Goal: Information Seeking & Learning: Find specific page/section

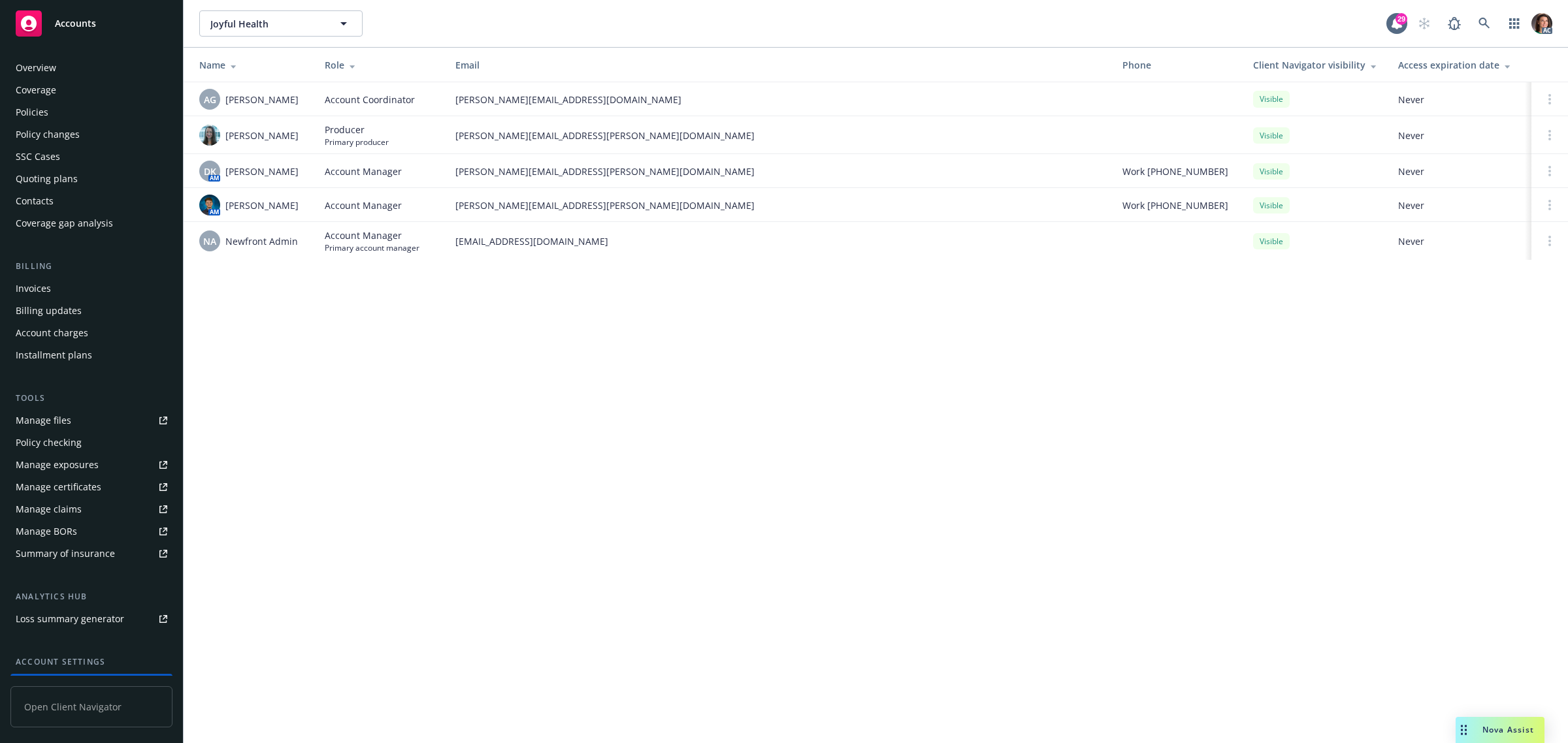
scroll to position [107, 0]
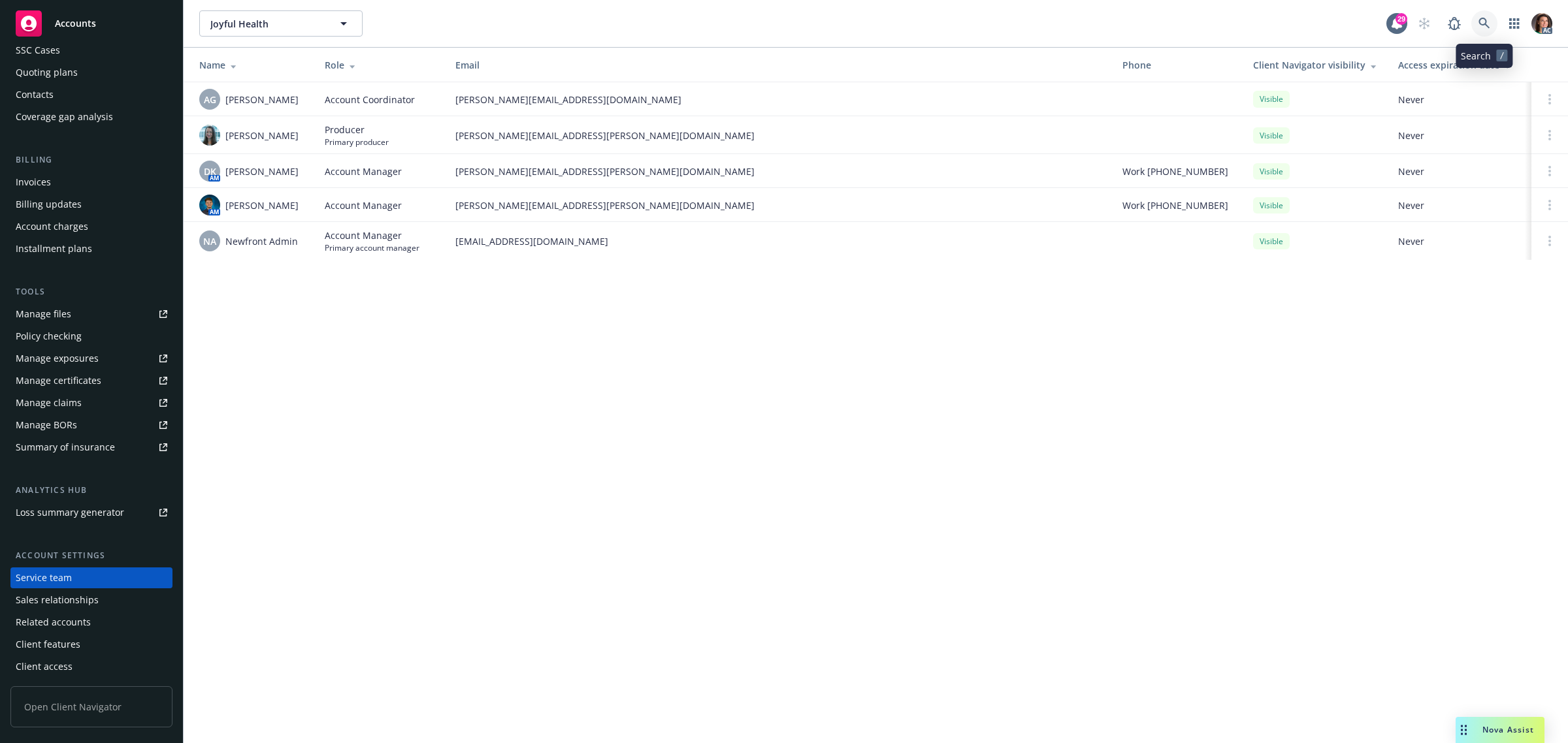
click at [1489, 22] on icon at bounding box center [1485, 23] width 12 height 12
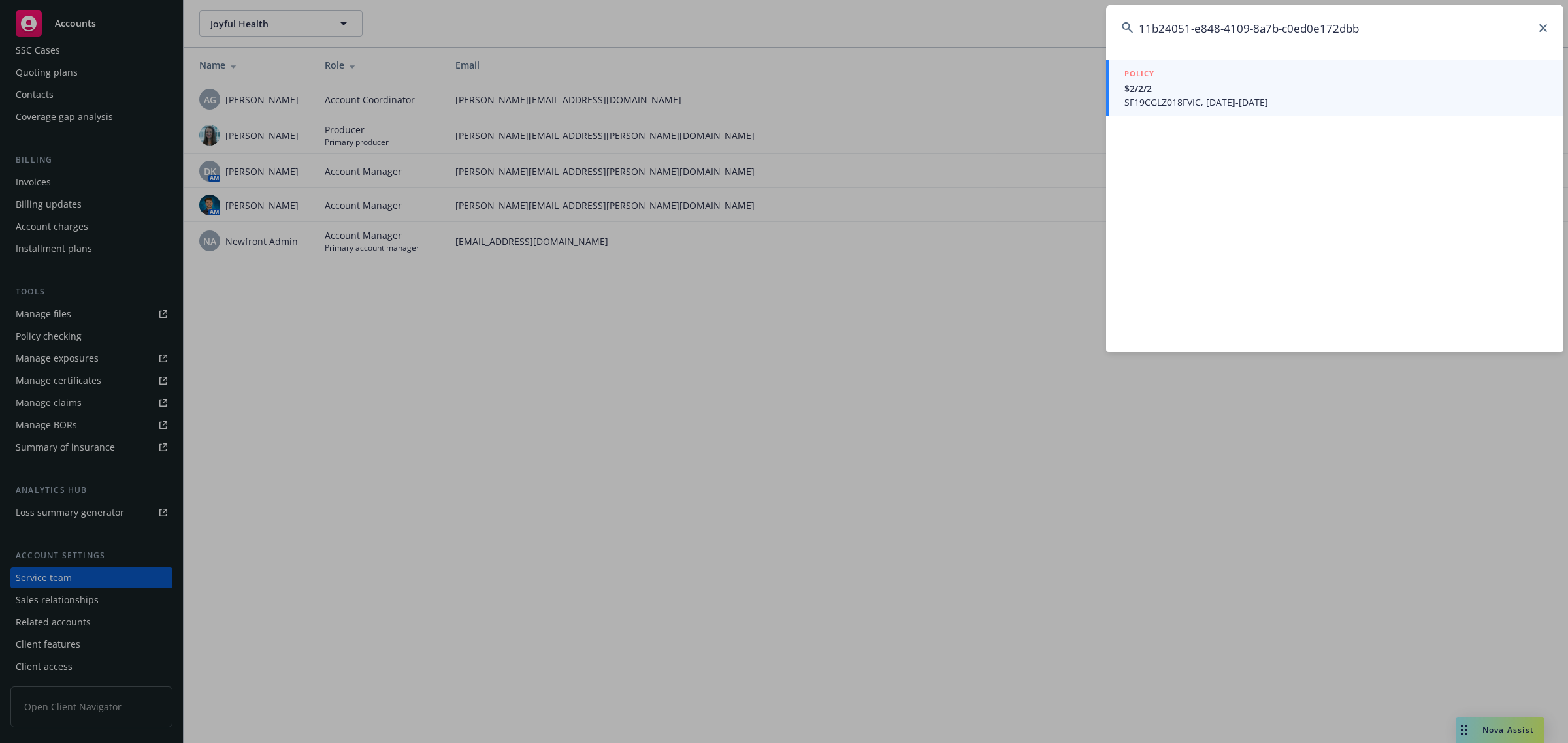
type input "11b24051-e848-4109-8a7b-c0ed0e172dbb"
click at [1182, 96] on span "SF19CGLZ018FVIC, 02/15/2019-06/30/2026" at bounding box center [1336, 103] width 424 height 14
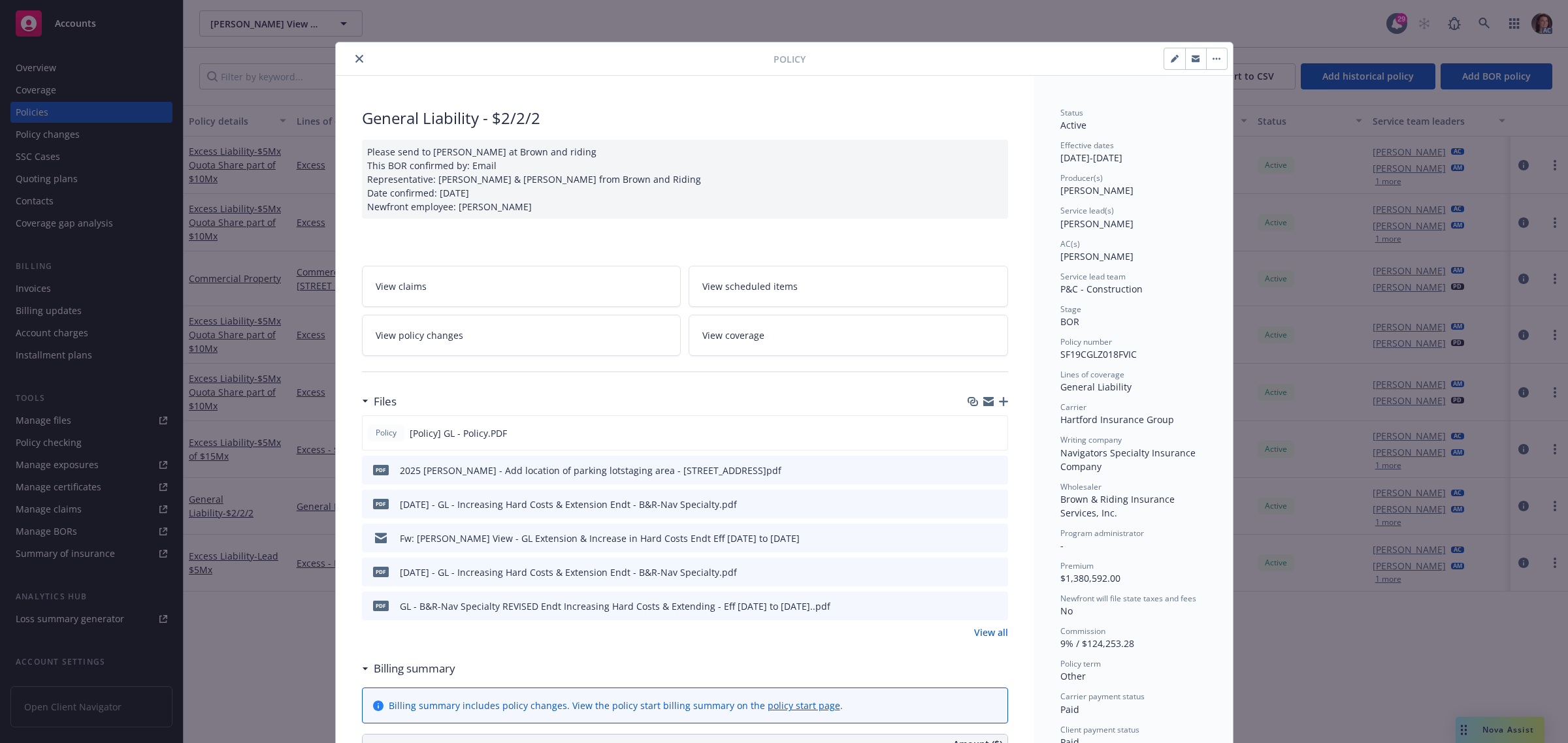
click at [981, 636] on link "View all" at bounding box center [991, 633] width 34 height 14
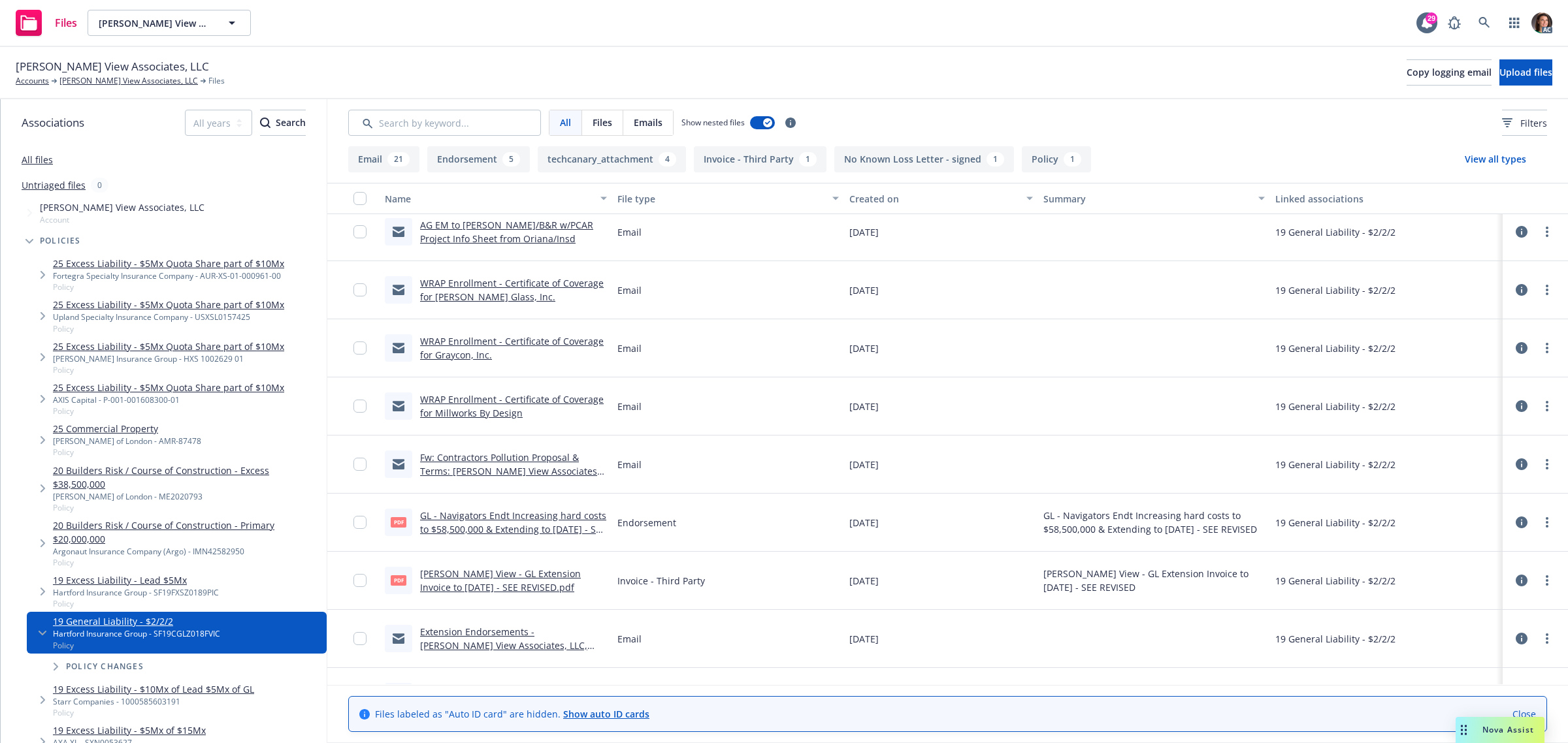
scroll to position [408, 0]
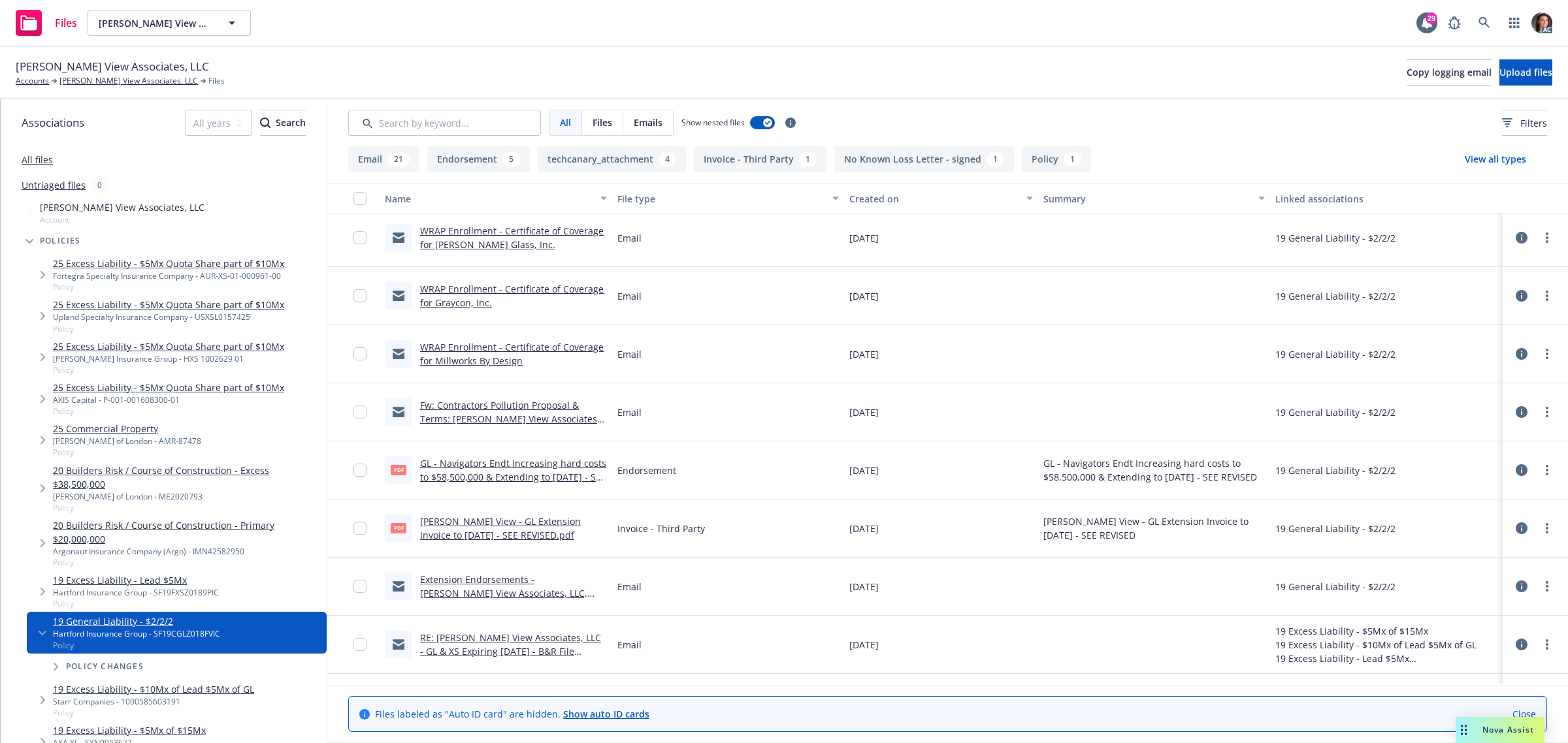
click at [477, 537] on link "Angelo View - GL Extension Invoice to 3-31-2025 - SEE REVISED.pdf" at bounding box center [500, 528] width 160 height 26
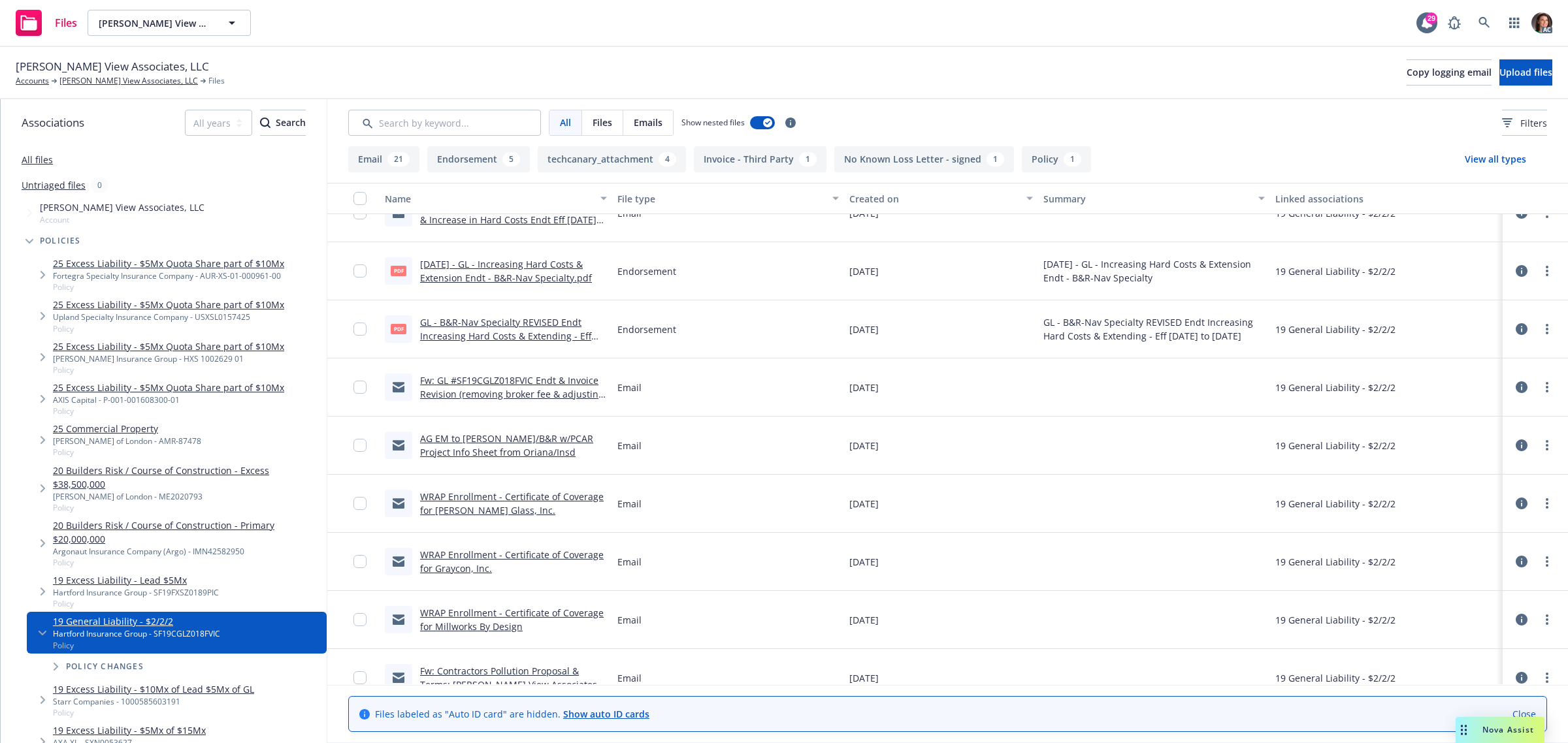
scroll to position [244, 0]
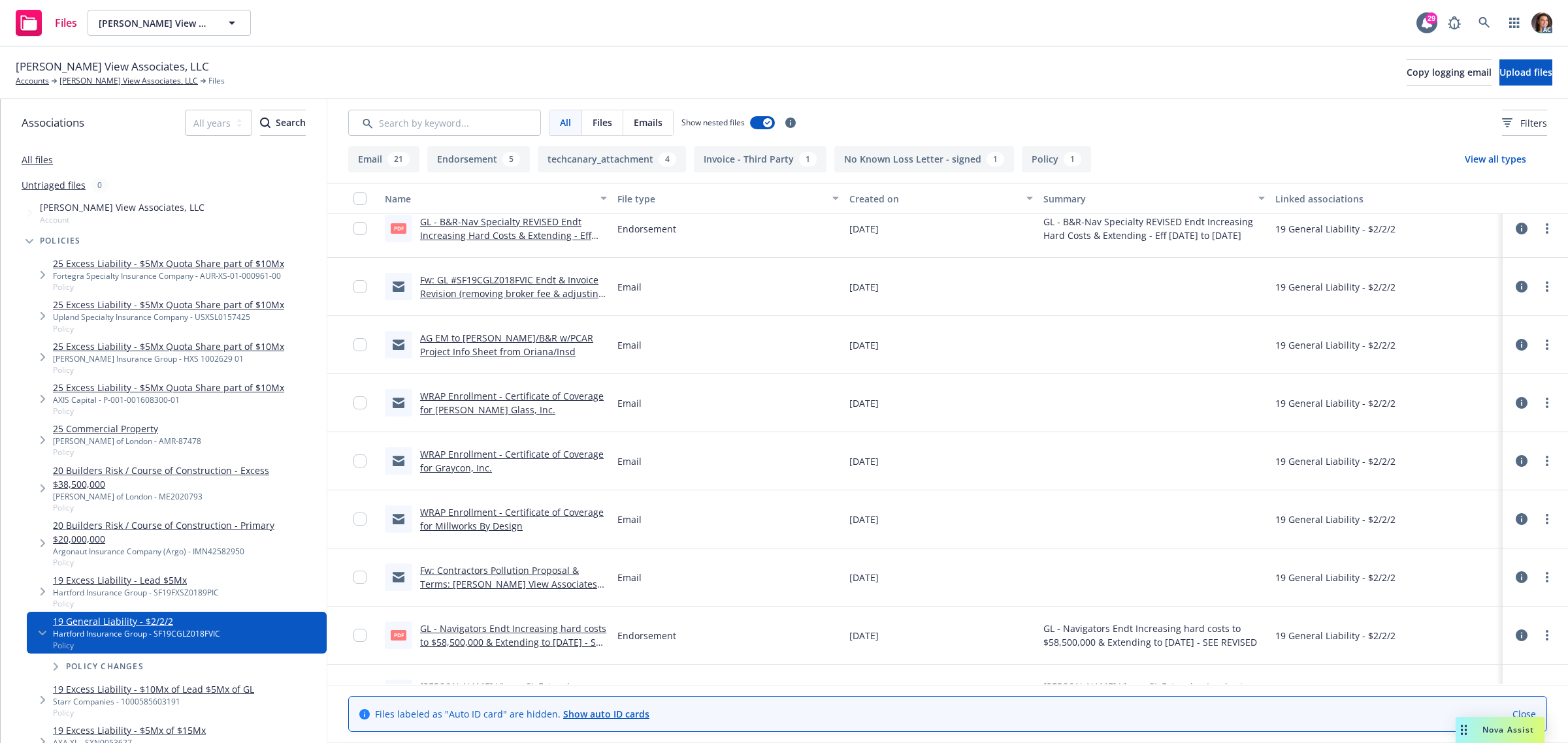
click at [531, 237] on link "GL - B&R-Nav Specialty REVISED Endt Increasing Hard Costs & Extending - Eff 03-…" at bounding box center [505, 235] width 171 height 40
click at [98, 78] on link "[PERSON_NAME] View Associates, LLC" at bounding box center [129, 81] width 139 height 12
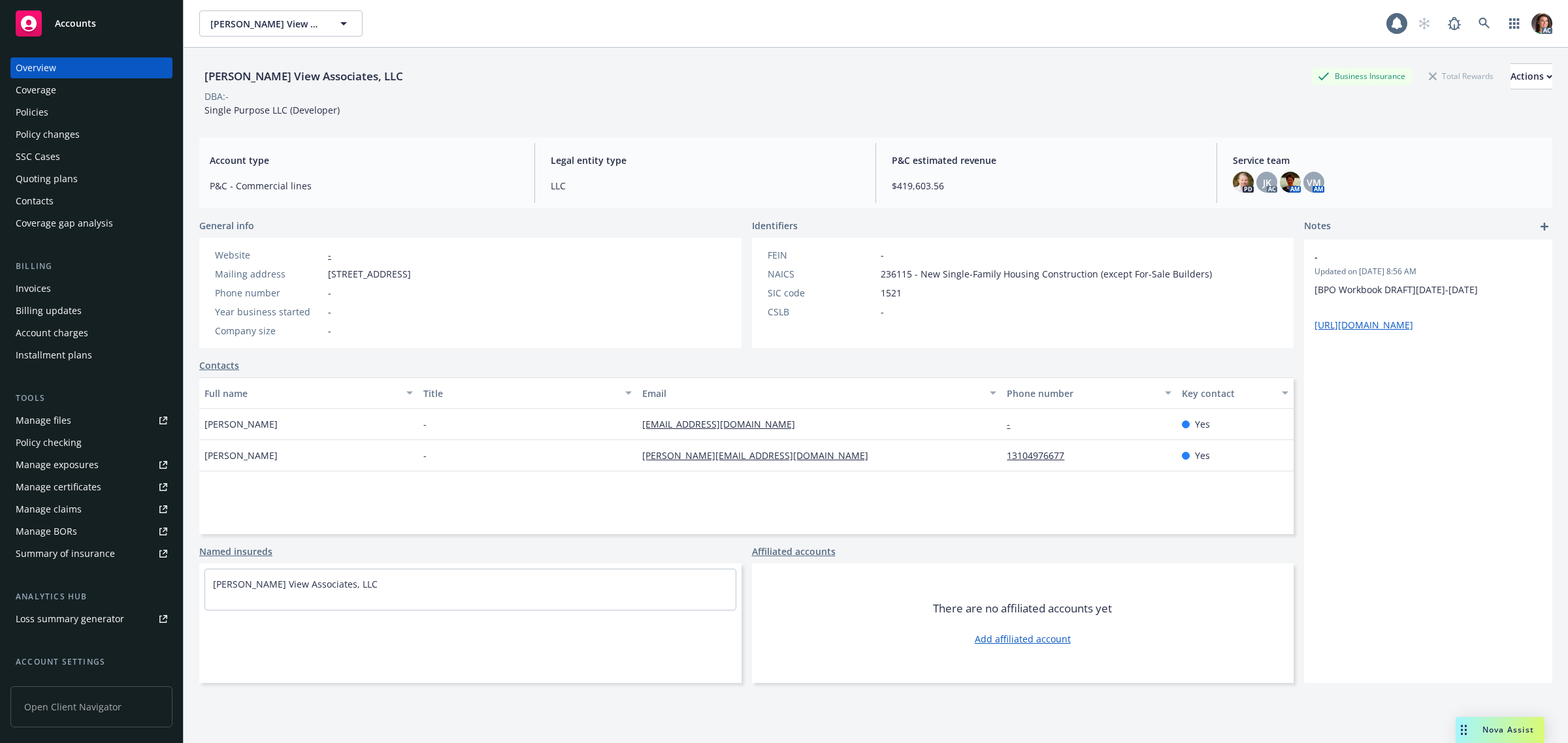
click at [46, 284] on div "Invoices" at bounding box center [33, 288] width 35 height 21
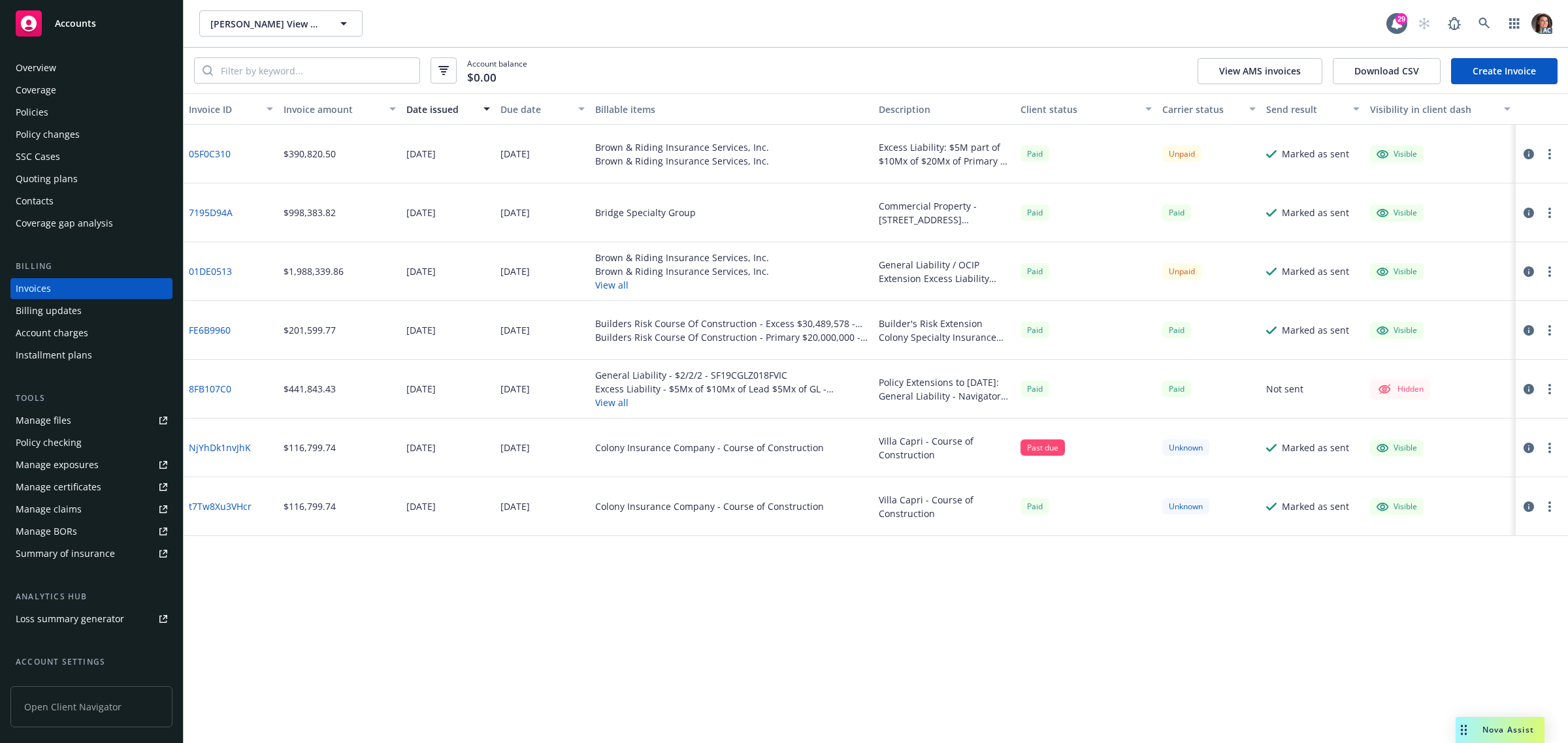
click at [219, 272] on link "01DE0513" at bounding box center [210, 272] width 43 height 14
click at [1528, 269] on icon "button" at bounding box center [1529, 272] width 11 height 11
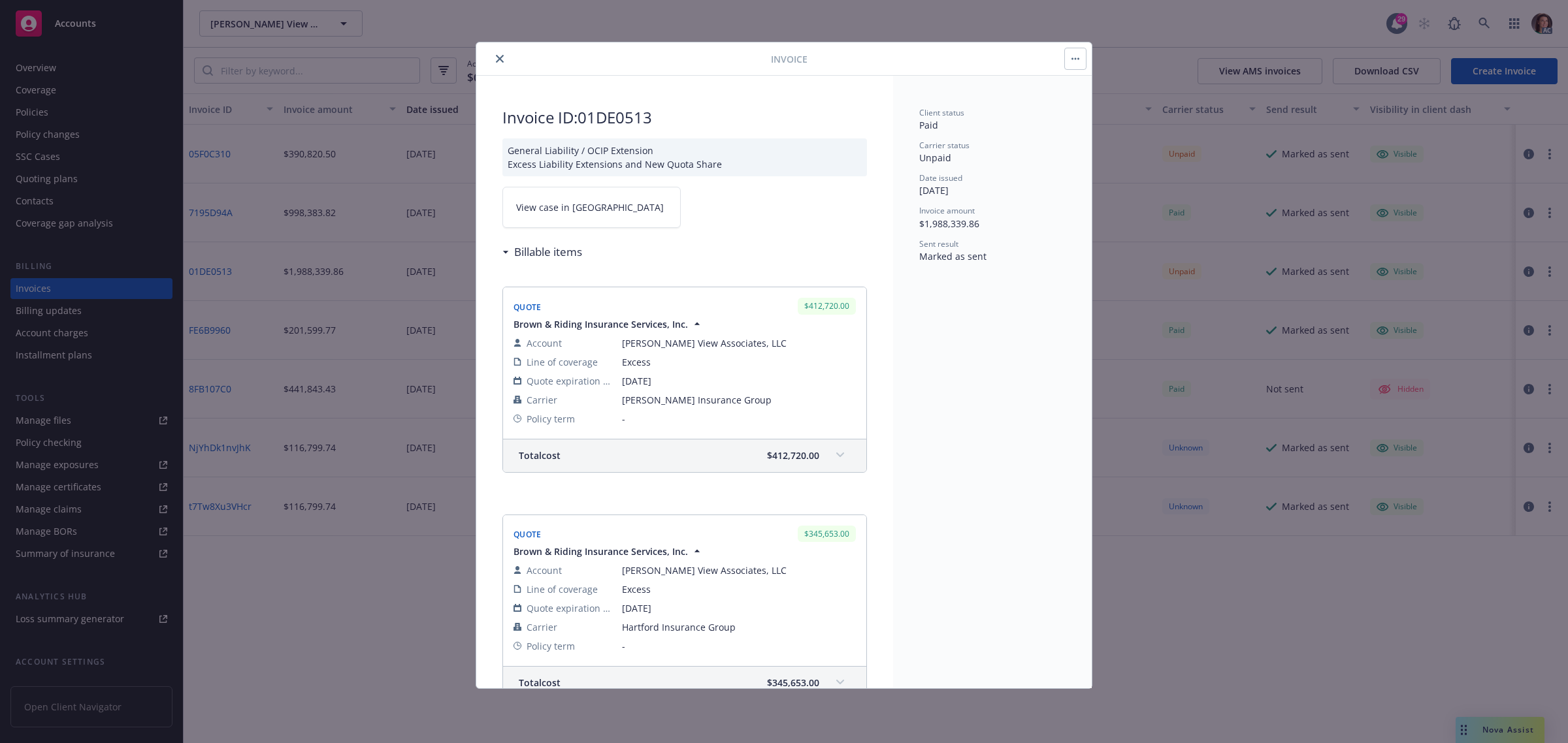
click at [578, 212] on span "View case in [GEOGRAPHIC_DATA]" at bounding box center [590, 207] width 148 height 14
click at [499, 56] on icon "close" at bounding box center [500, 59] width 8 height 8
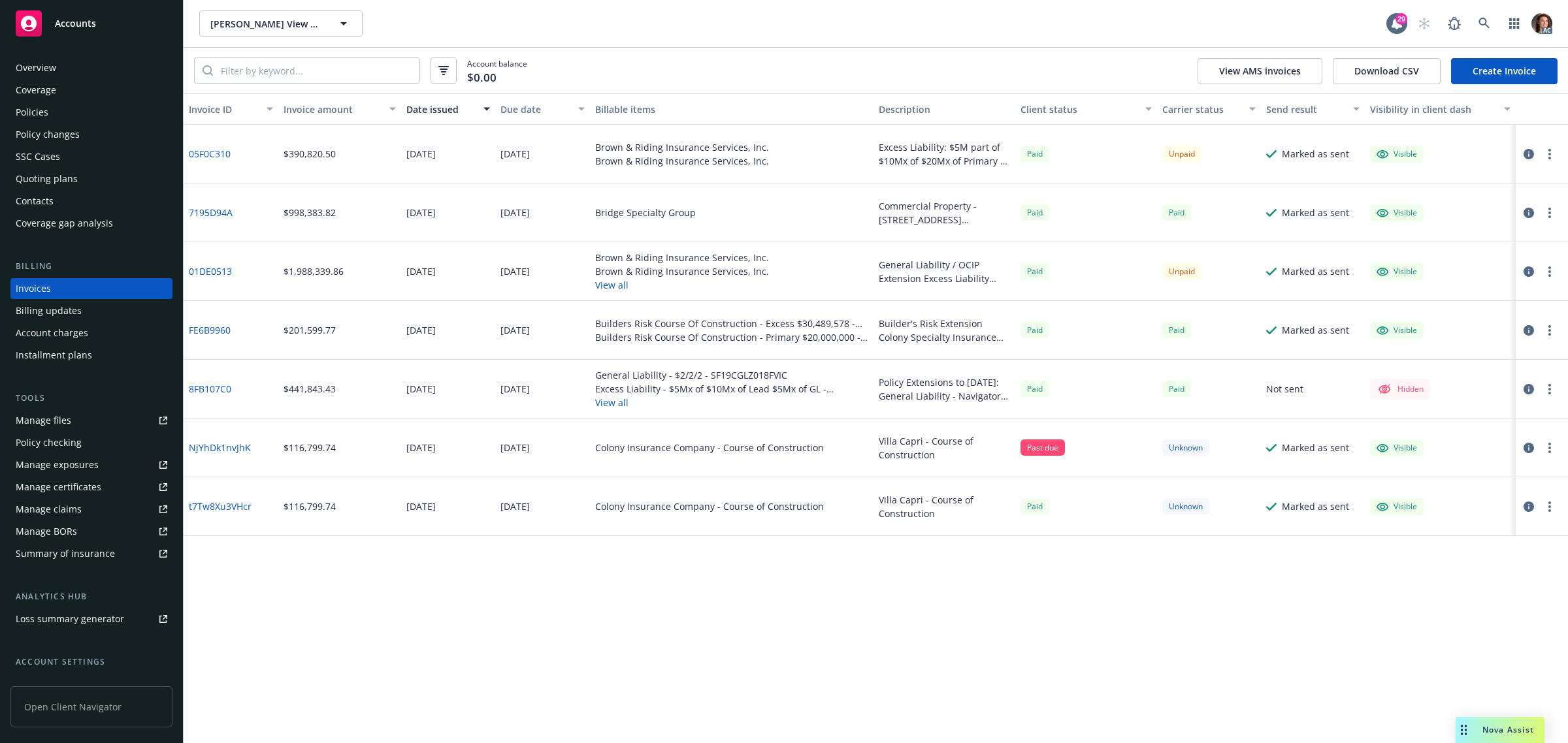
click at [1530, 273] on icon "button" at bounding box center [1529, 272] width 11 height 11
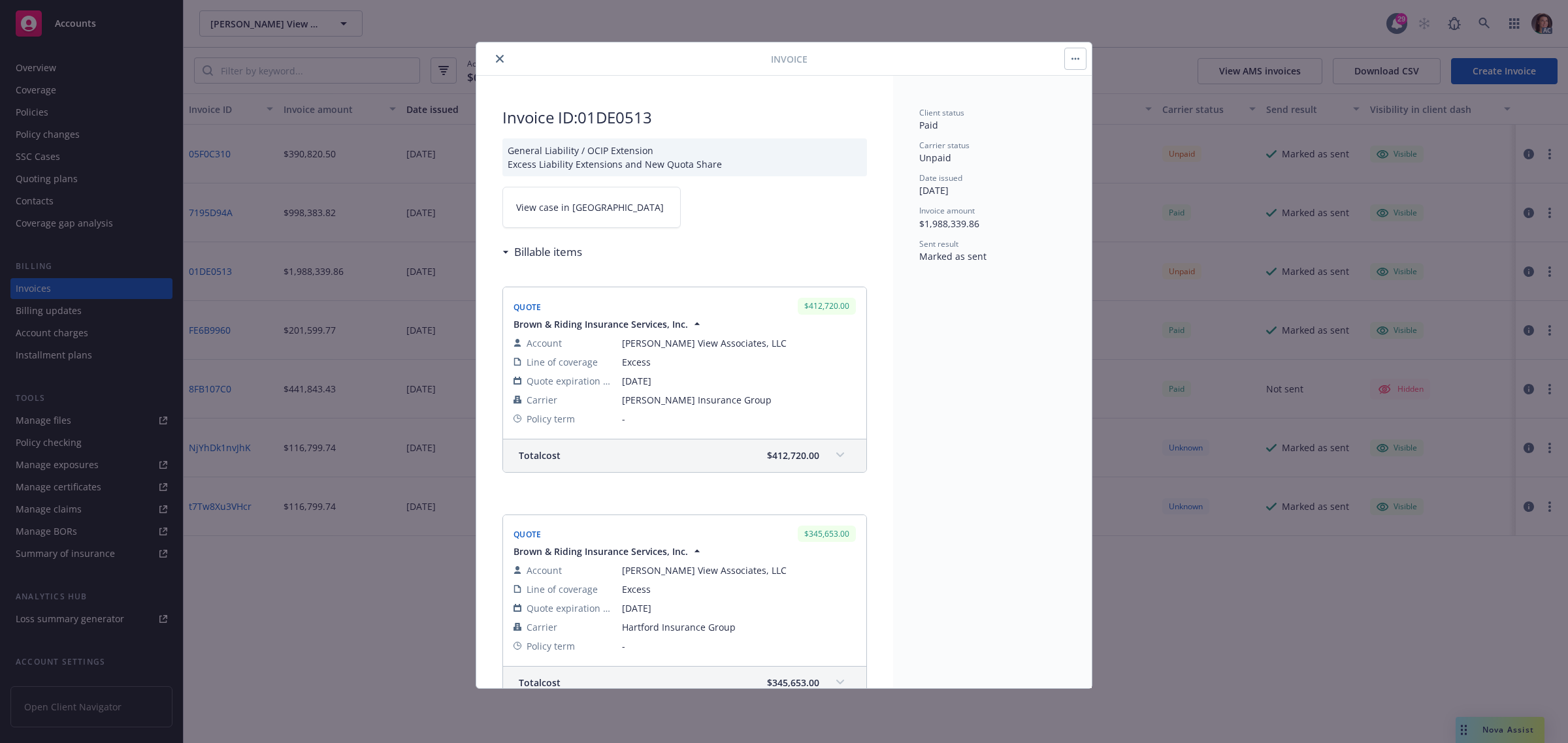
drag, startPoint x: 497, startPoint y: 54, endPoint x: 484, endPoint y: 36, distance: 22.2
click at [497, 52] on button "close" at bounding box center [500, 59] width 16 height 16
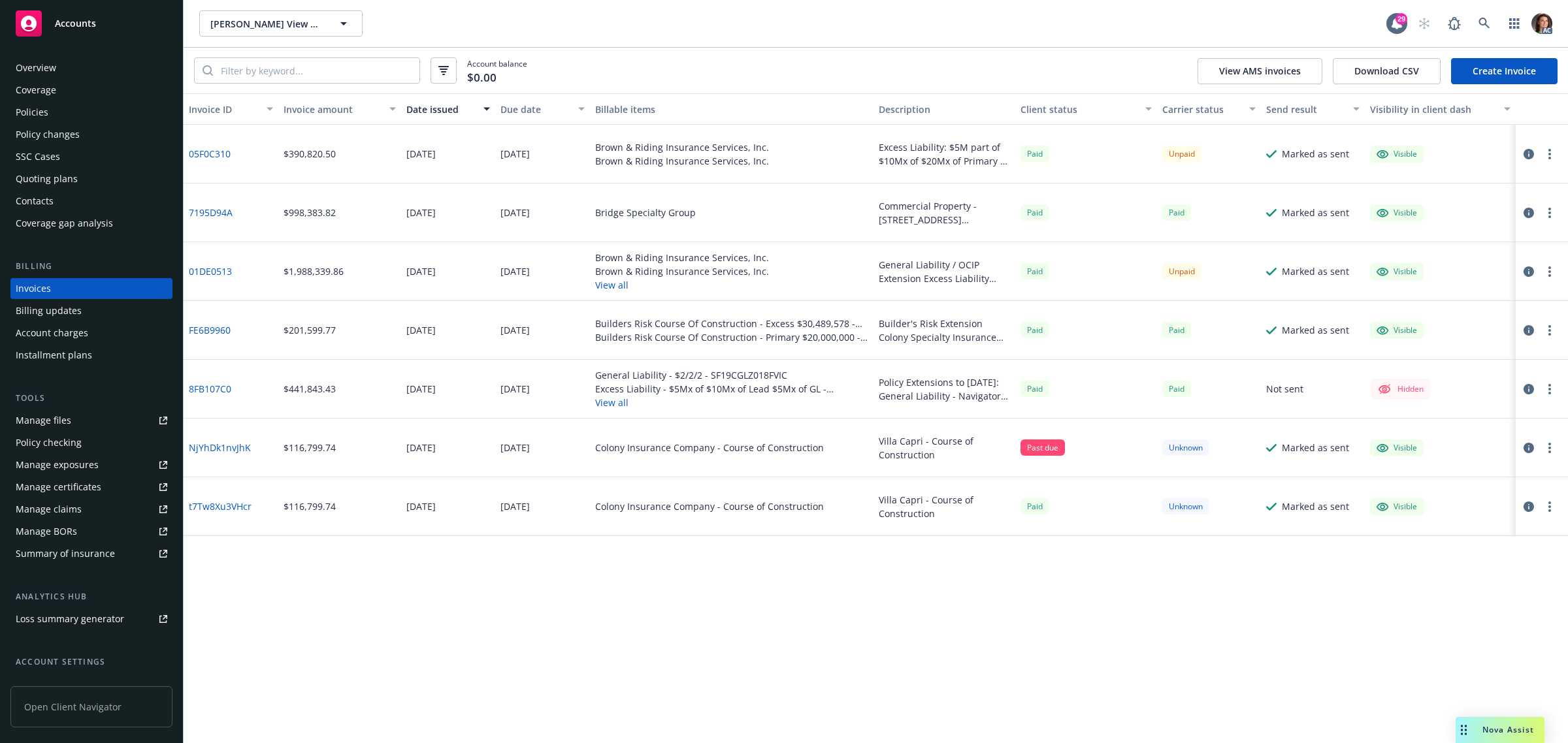
click at [1519, 151] on div at bounding box center [1542, 154] width 52 height 59
click at [1526, 154] on icon "button" at bounding box center [1529, 153] width 11 height 11
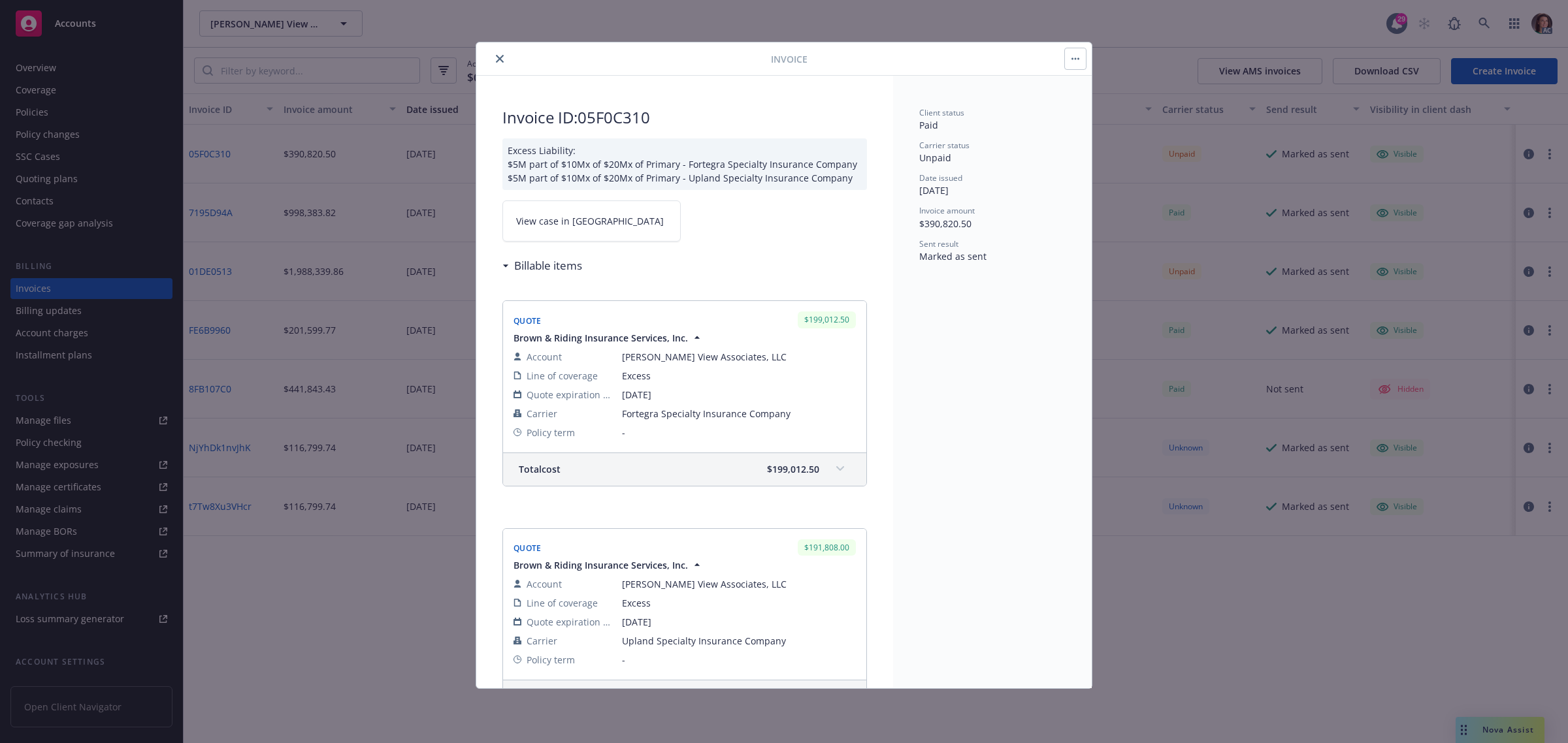
click at [557, 228] on span "View case in [GEOGRAPHIC_DATA]" at bounding box center [590, 221] width 148 height 14
